Goal: Information Seeking & Learning: Learn about a topic

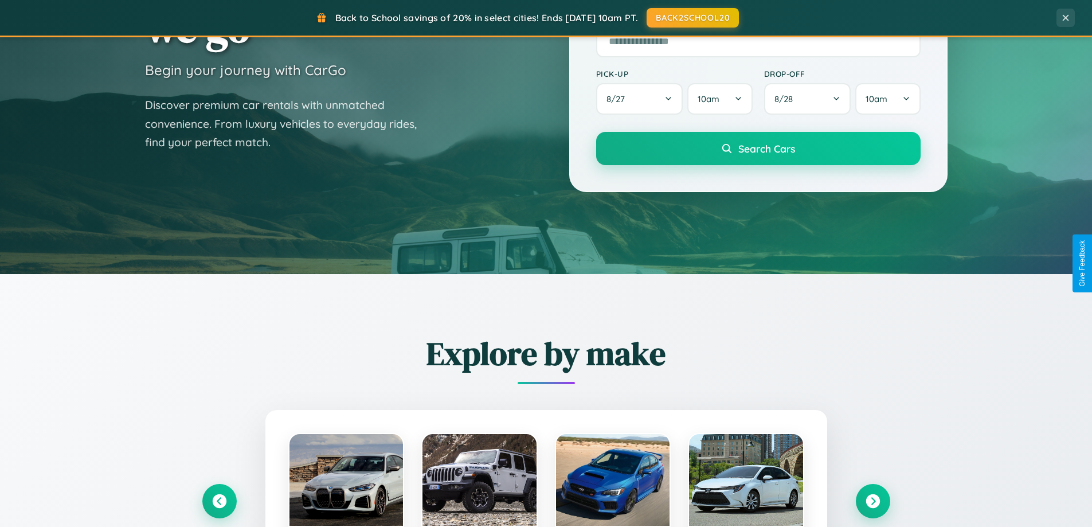
scroll to position [494, 0]
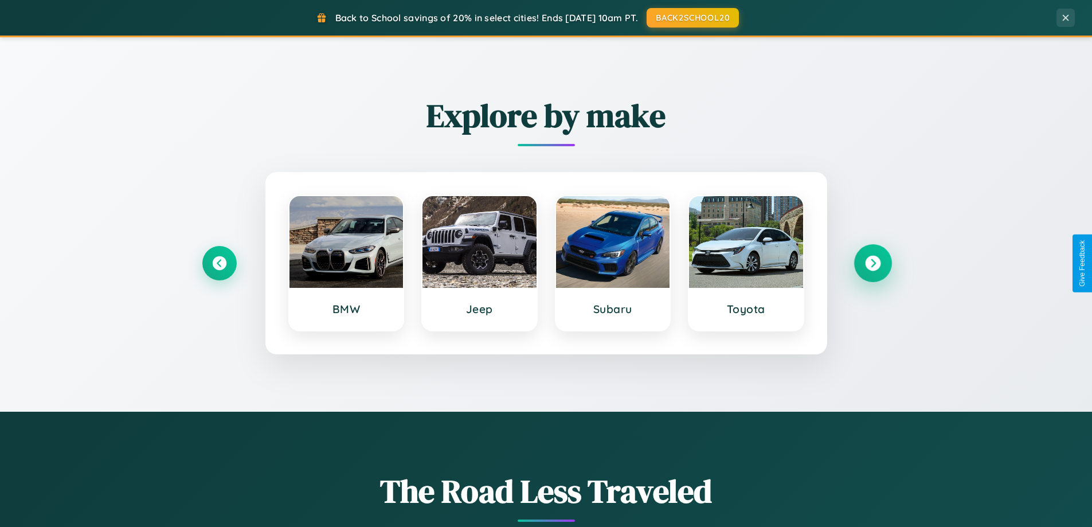
click at [872, 263] on icon at bounding box center [872, 263] width 15 height 15
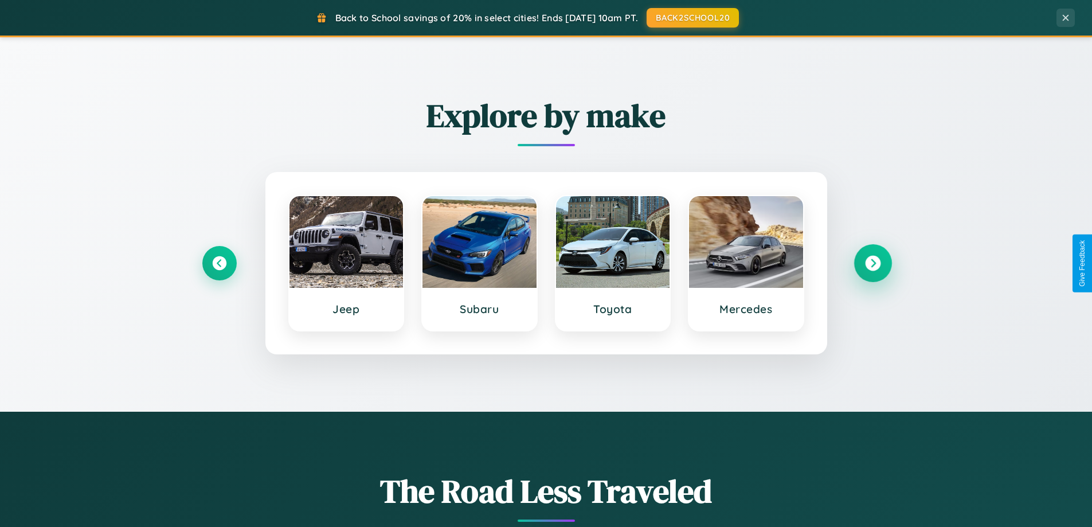
click at [872, 263] on icon at bounding box center [872, 263] width 15 height 15
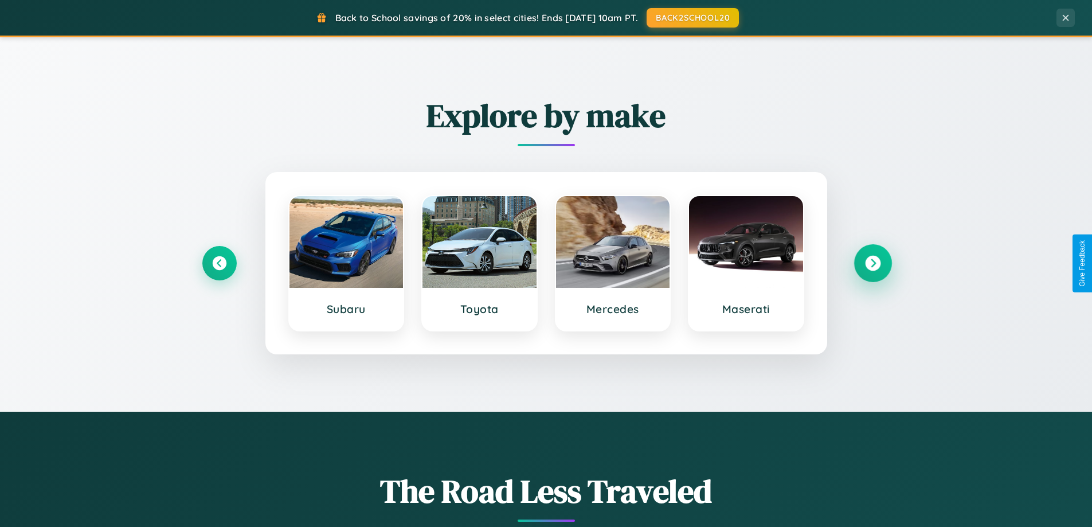
click at [872, 263] on icon at bounding box center [872, 263] width 15 height 15
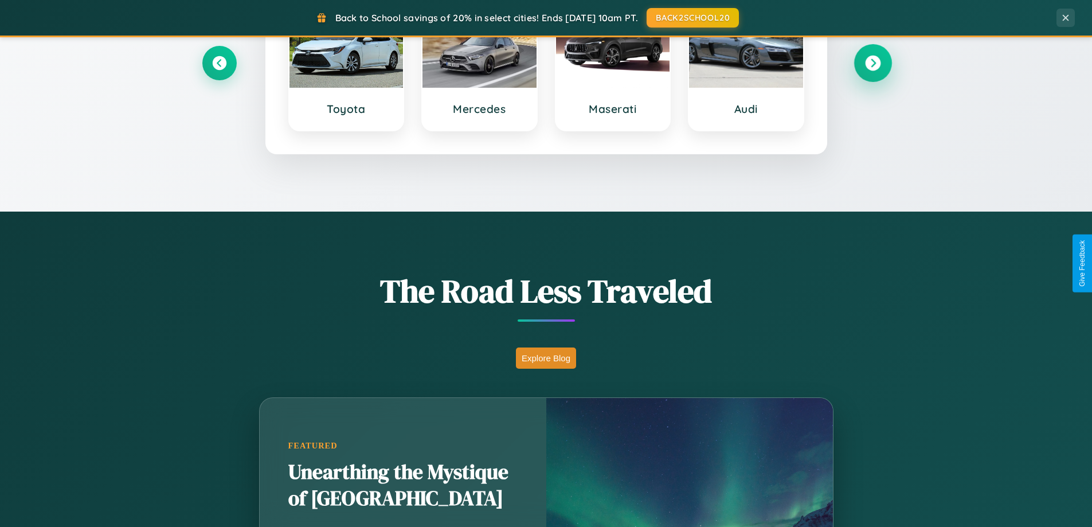
scroll to position [2206, 0]
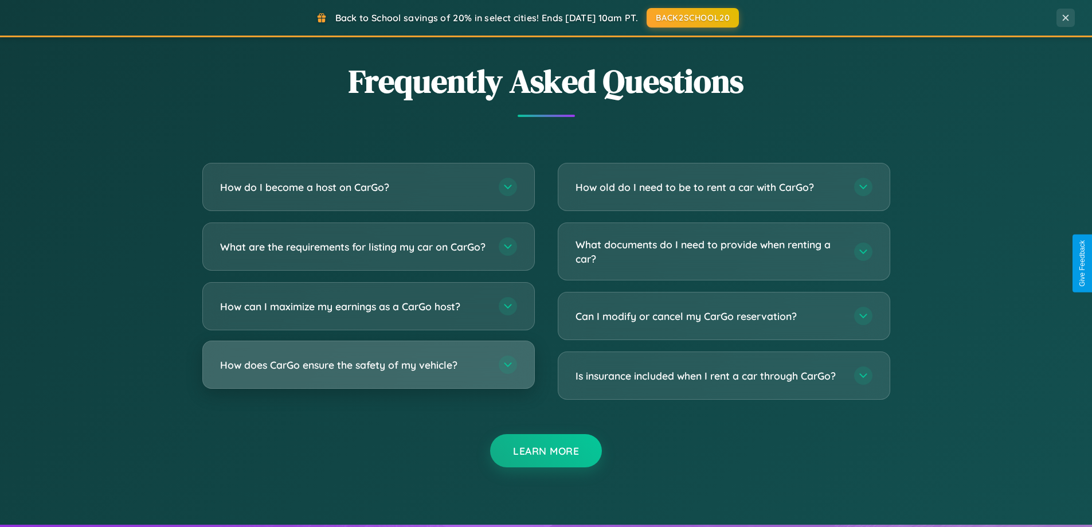
click at [368, 372] on h3 "How does CarGo ensure the safety of my vehicle?" at bounding box center [353, 365] width 267 height 14
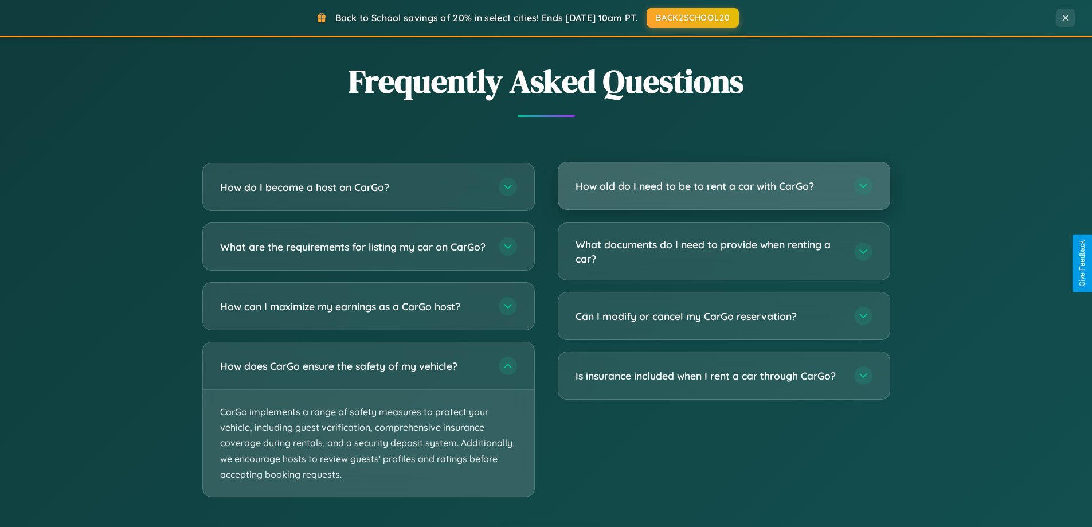
click at [723, 186] on h3 "How old do I need to be to rent a car with CarGo?" at bounding box center [709, 186] width 267 height 14
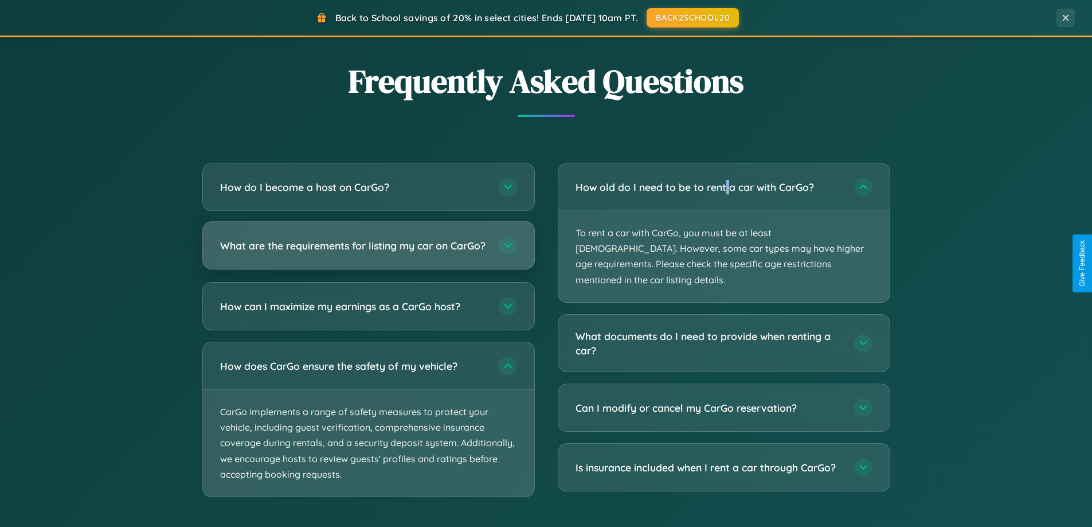
click at [368, 251] on h3 "What are the requirements for listing my car on CarGo?" at bounding box center [353, 245] width 267 height 14
